Goal: Task Accomplishment & Management: Complete application form

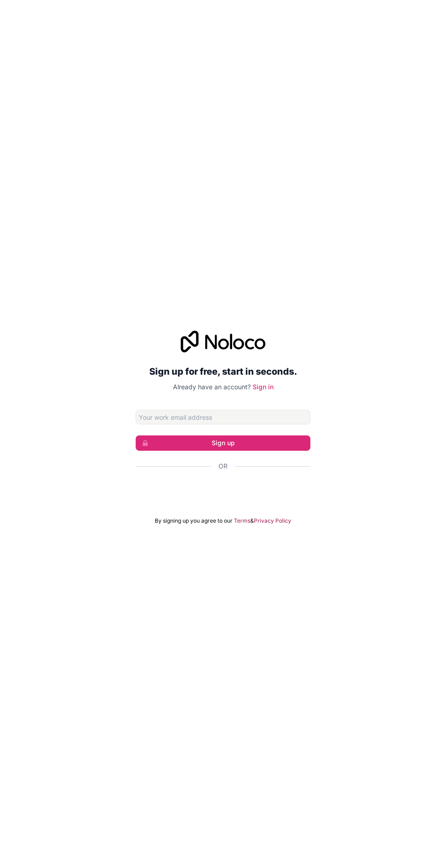
click at [248, 503] on div at bounding box center [223, 492] width 175 height 21
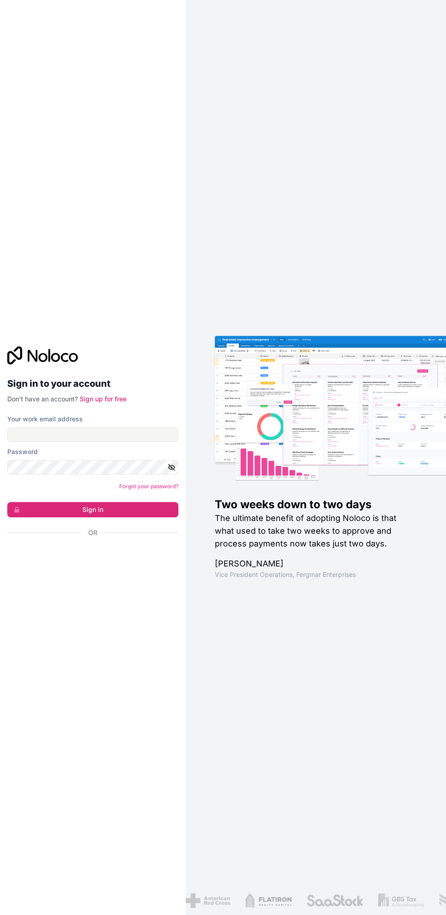
click at [51, 569] on div at bounding box center [92, 558] width 171 height 21
click at [52, 571] on div "Sign in to your account Don't have an account? Sign up for free Your work email…" at bounding box center [93, 458] width 186 height 252
click at [55, 513] on button "Sign in" at bounding box center [92, 509] width 171 height 15
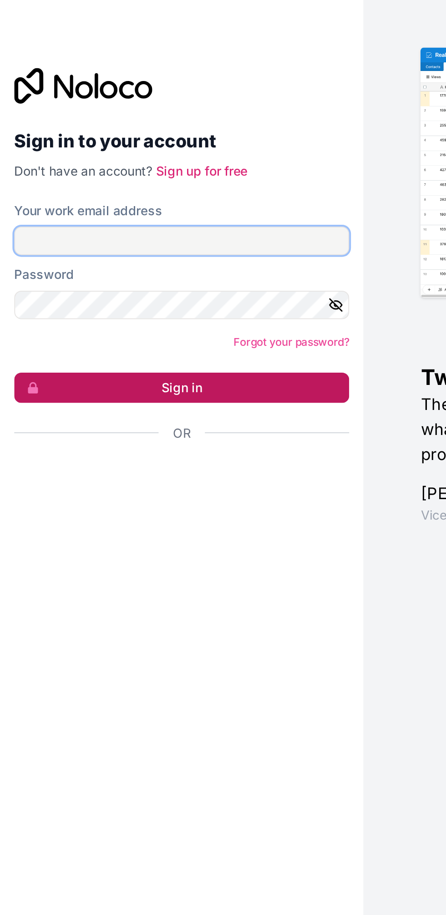
type input "[DOMAIN_NAME][EMAIL_ADDRESS][DOMAIN_NAME]"
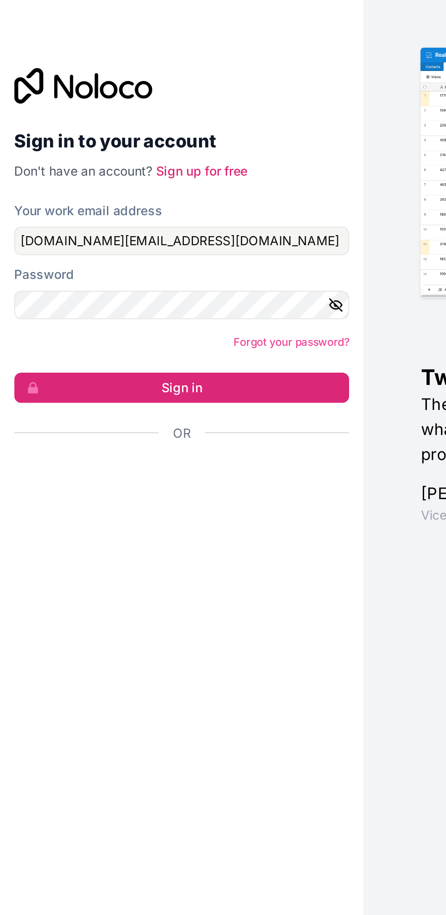
click at [127, 570] on div "Sign in to your account Don't have an account? Sign up for free Your work email…" at bounding box center [93, 458] width 186 height 252
click at [114, 403] on link "Sign up for free" at bounding box center [103, 399] width 47 height 8
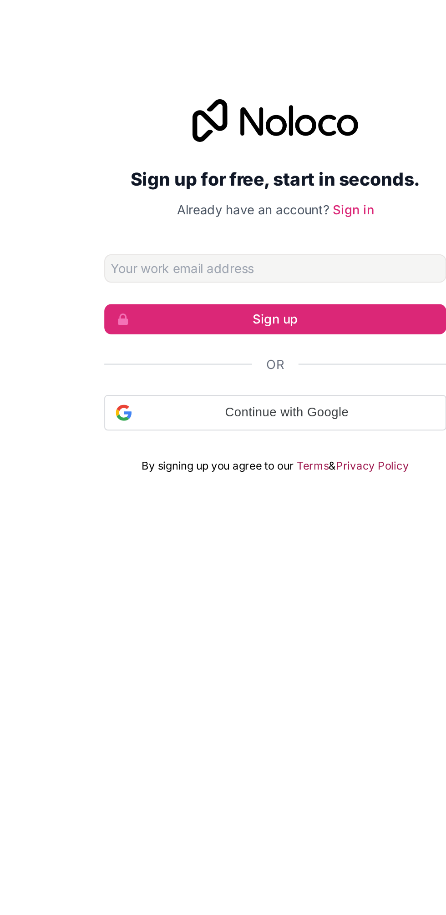
click at [200, 411] on h2 "Sign up for free, start in seconds." at bounding box center [223, 403] width 175 height 16
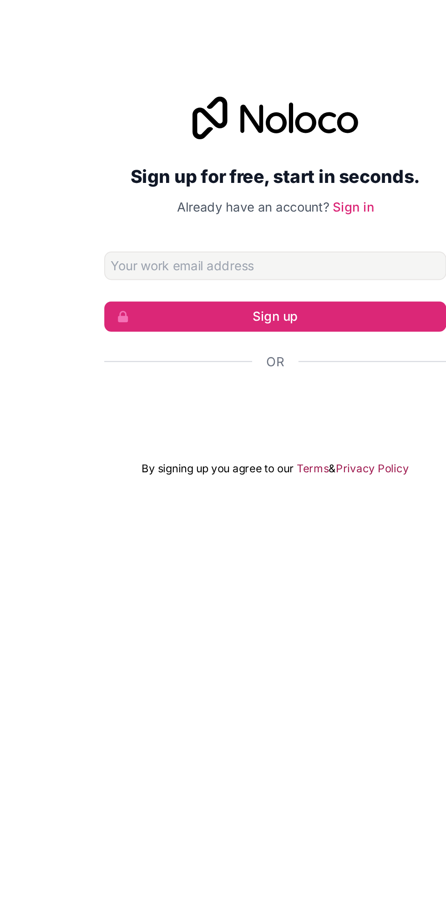
scroll to position [0, 0]
click at [239, 533] on div at bounding box center [223, 522] width 175 height 21
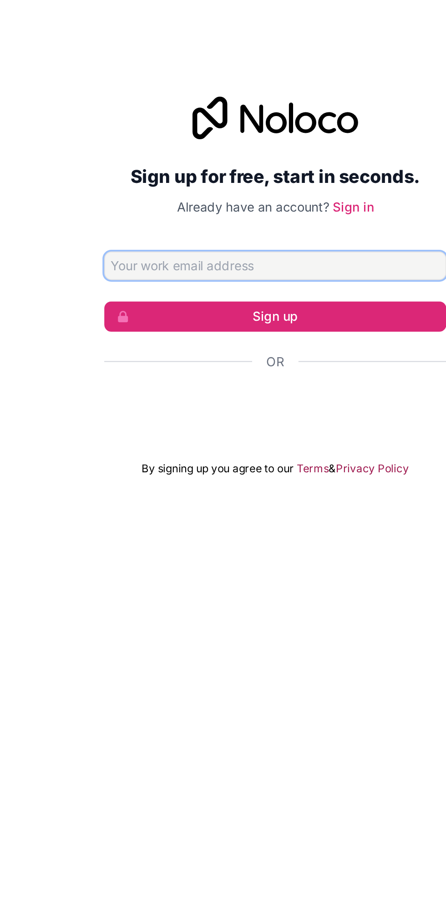
click at [239, 455] on input "Email address" at bounding box center [223, 447] width 175 height 15
type input "[DOMAIN_NAME][EMAIL_ADDRESS][DOMAIN_NAME]"
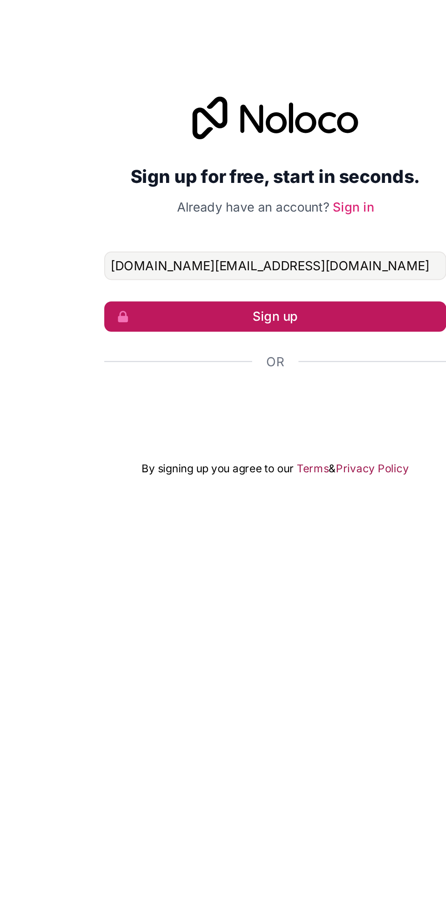
click at [282, 481] on button "Sign up" at bounding box center [223, 473] width 175 height 15
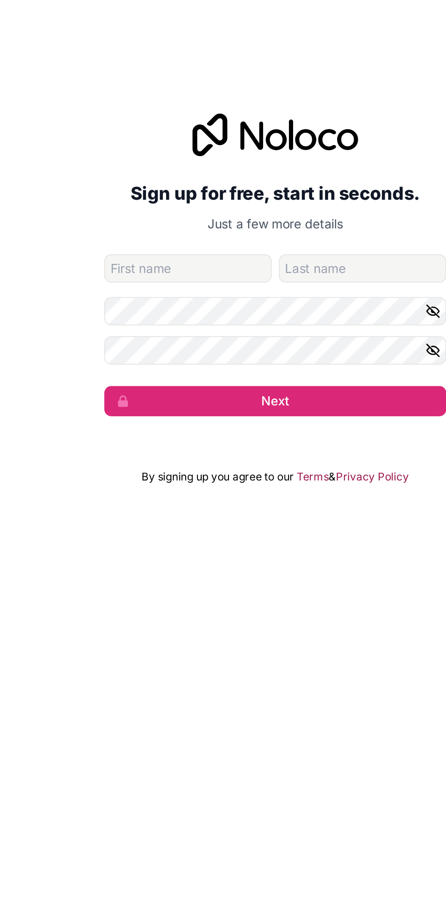
type input "Fazle"
click at [279, 451] on input "family-name" at bounding box center [268, 449] width 86 height 15
type input "Fahim"
click at [302, 470] on icon "button" at bounding box center [304, 471] width 8 height 8
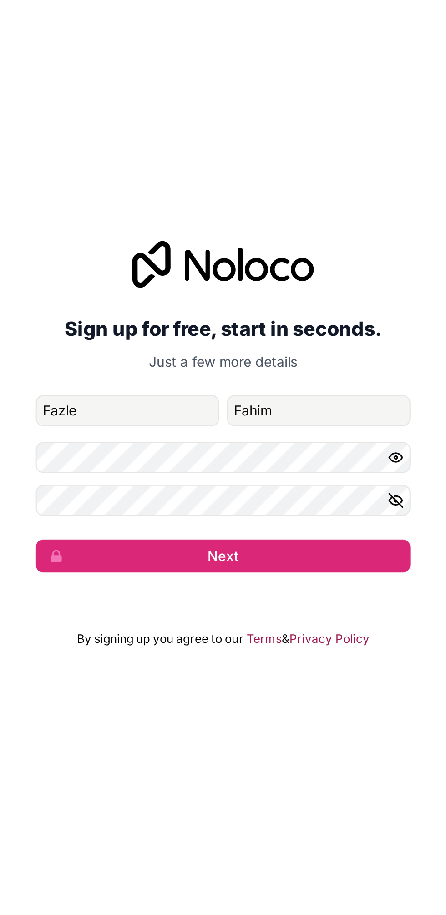
click at [308, 493] on button "button" at bounding box center [305, 490] width 11 height 15
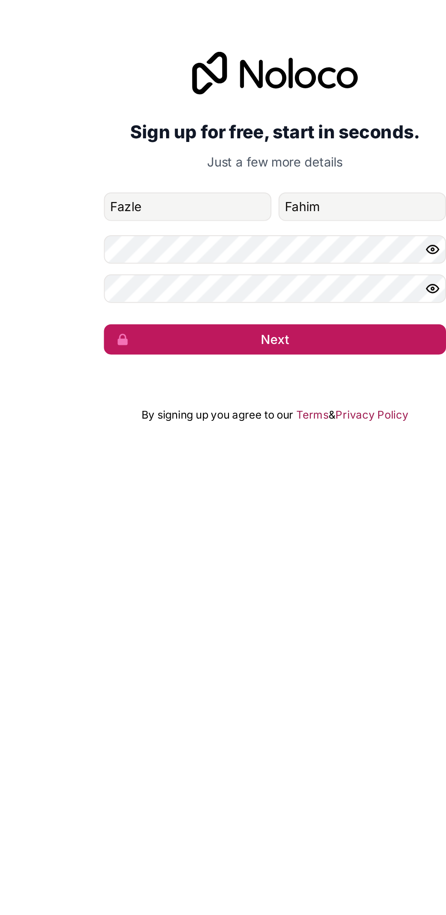
click at [244, 518] on button "Next" at bounding box center [223, 516] width 175 height 15
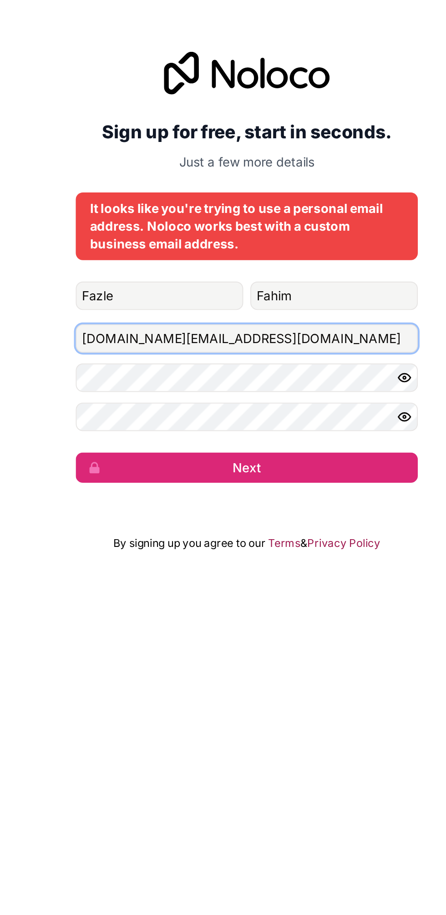
click at [195, 479] on input "[DOMAIN_NAME][EMAIL_ADDRESS][DOMAIN_NAME]" at bounding box center [223, 483] width 175 height 15
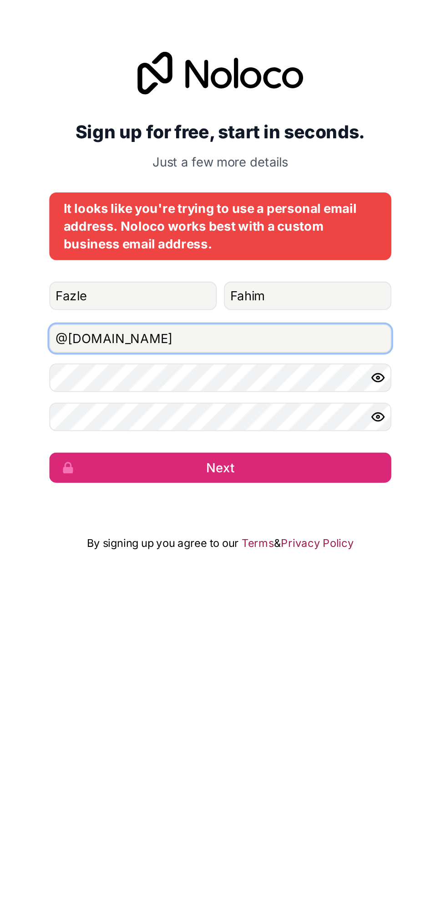
click at [174, 483] on input "@[DOMAIN_NAME]" at bounding box center [223, 483] width 175 height 15
type input "@"
type input "[EMAIL_ADDRESS][DOMAIN_NAME]"
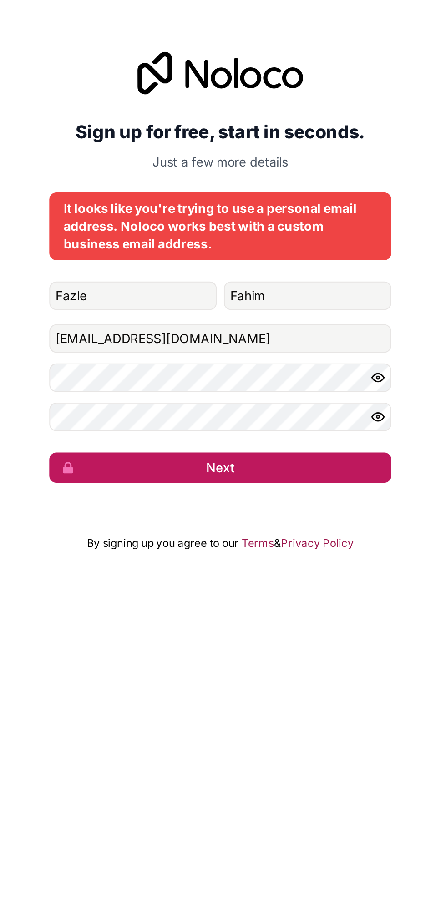
click at [269, 553] on button "Next" at bounding box center [223, 549] width 175 height 15
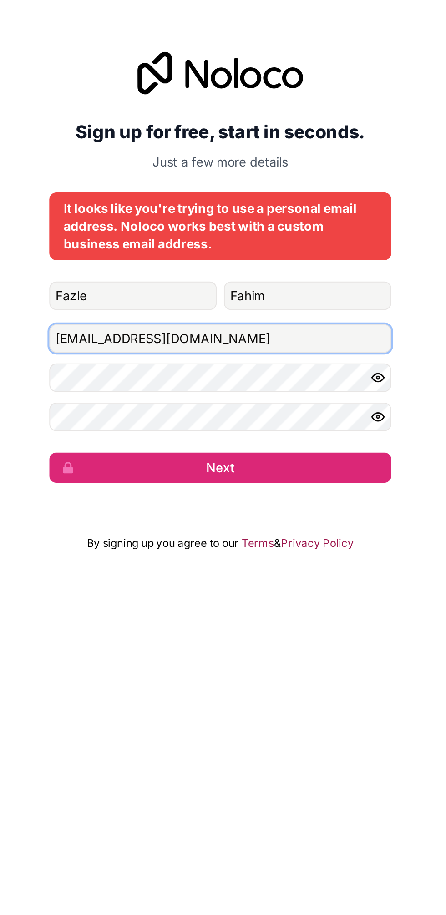
click at [168, 484] on input "[EMAIL_ADDRESS][DOMAIN_NAME]" at bounding box center [223, 483] width 175 height 15
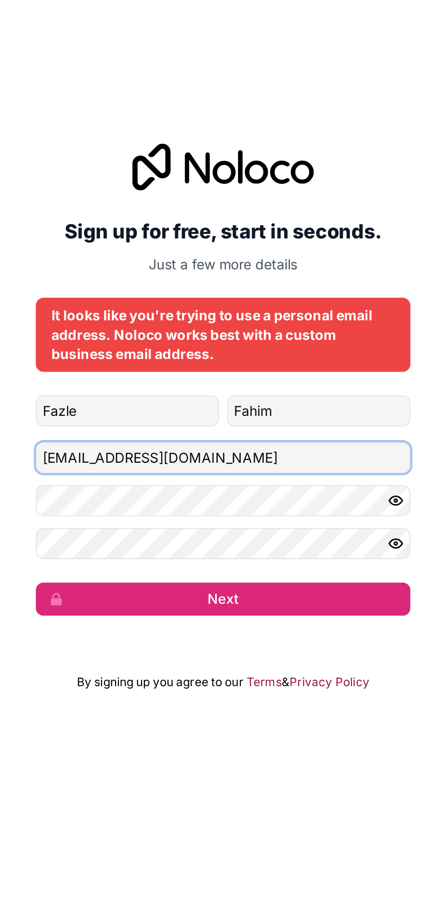
click at [197, 482] on input "[EMAIL_ADDRESS][DOMAIN_NAME]" at bounding box center [223, 483] width 175 height 15
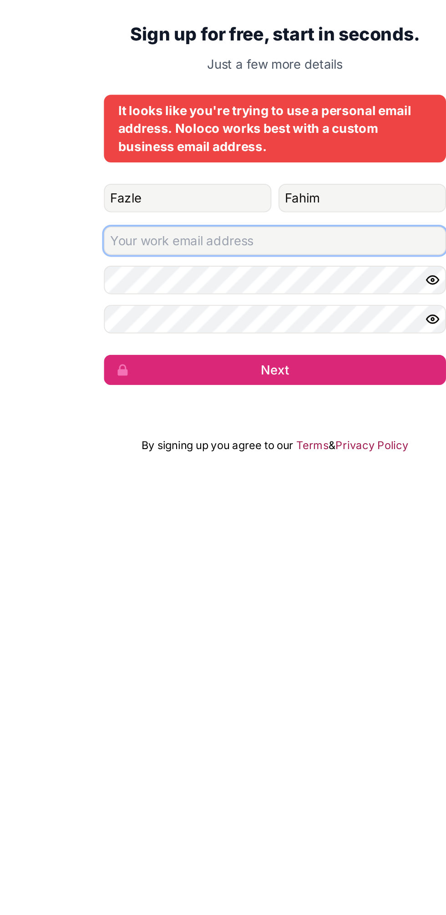
type input "[EMAIL_ADDRESS][DOMAIN_NAME]"
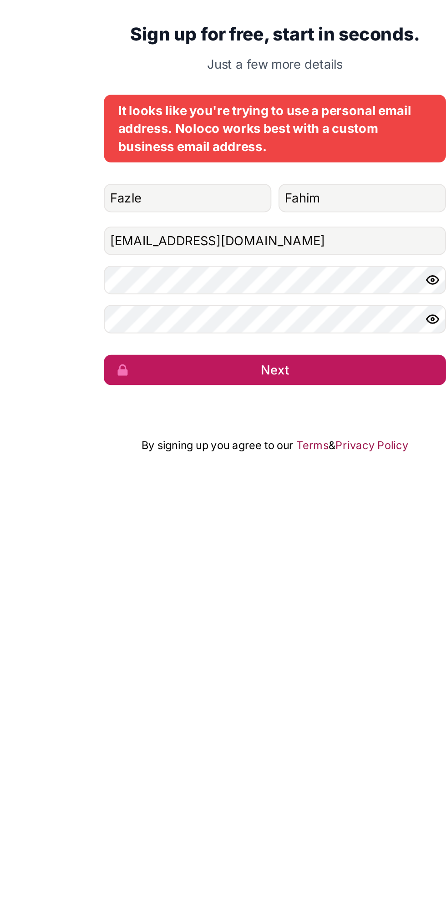
click at [265, 550] on button "Next" at bounding box center [223, 549] width 175 height 15
